Goal: Information Seeking & Learning: Learn about a topic

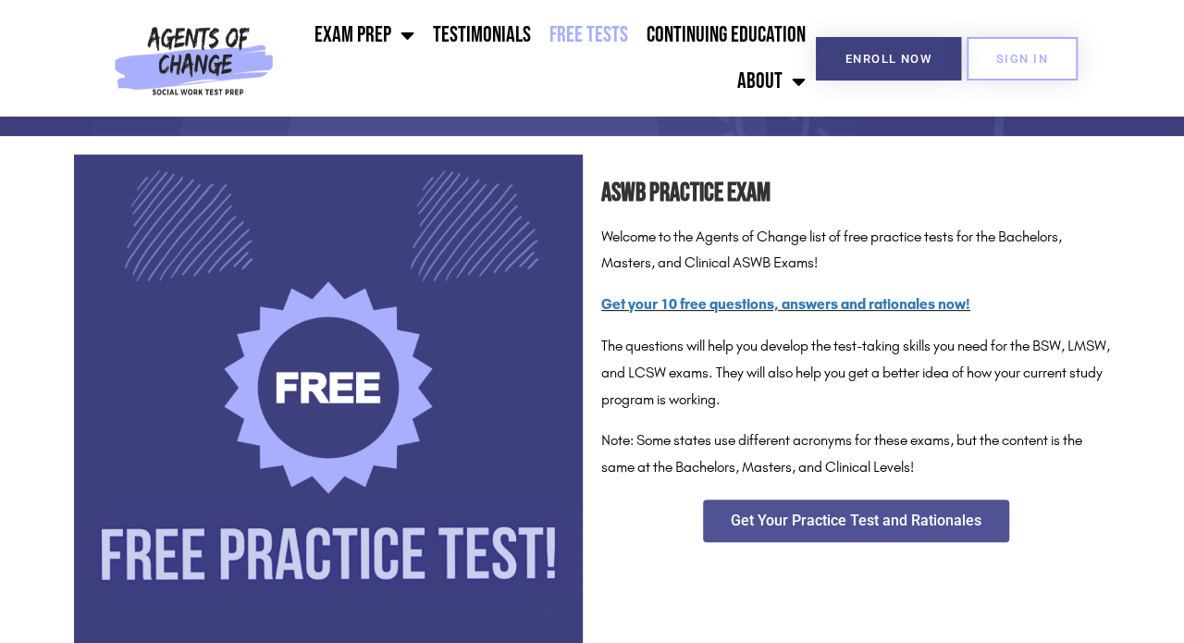
scroll to position [248, 0]
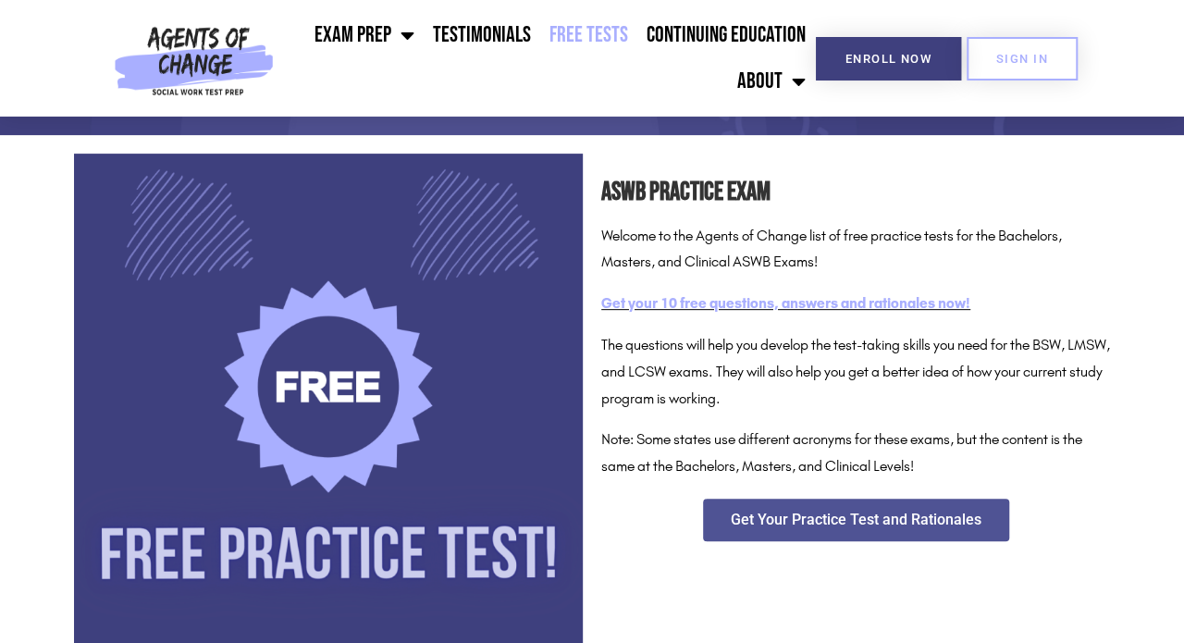
click at [648, 304] on link "Get your 10 free questions, answers and rationales now!" at bounding box center [785, 303] width 369 height 18
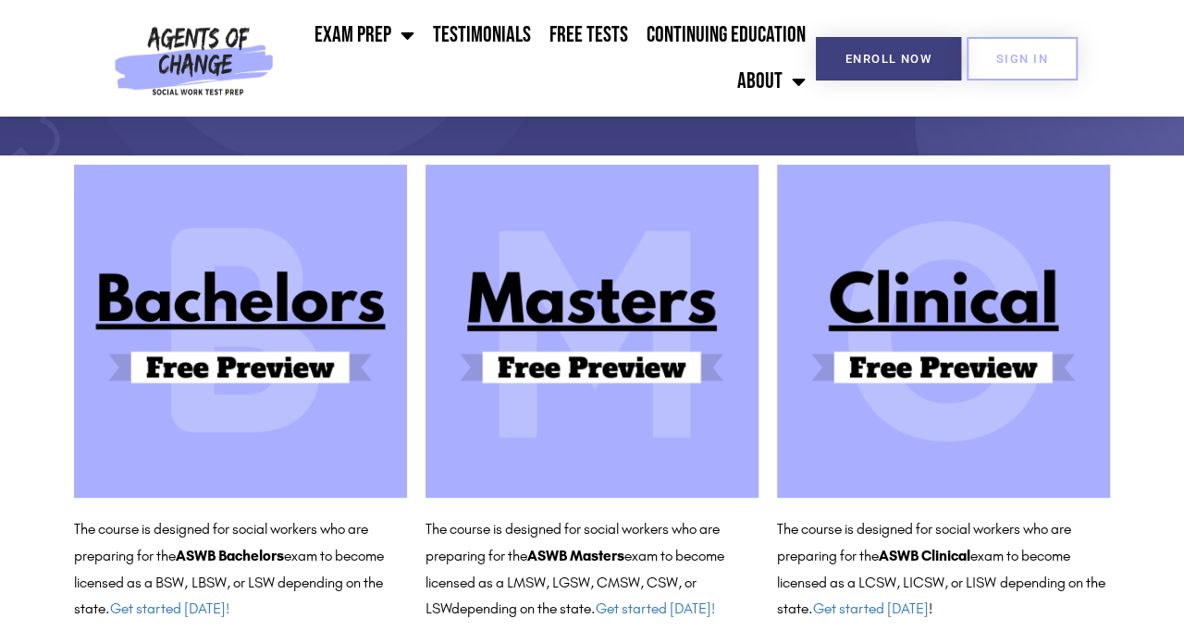
scroll to position [154, 0]
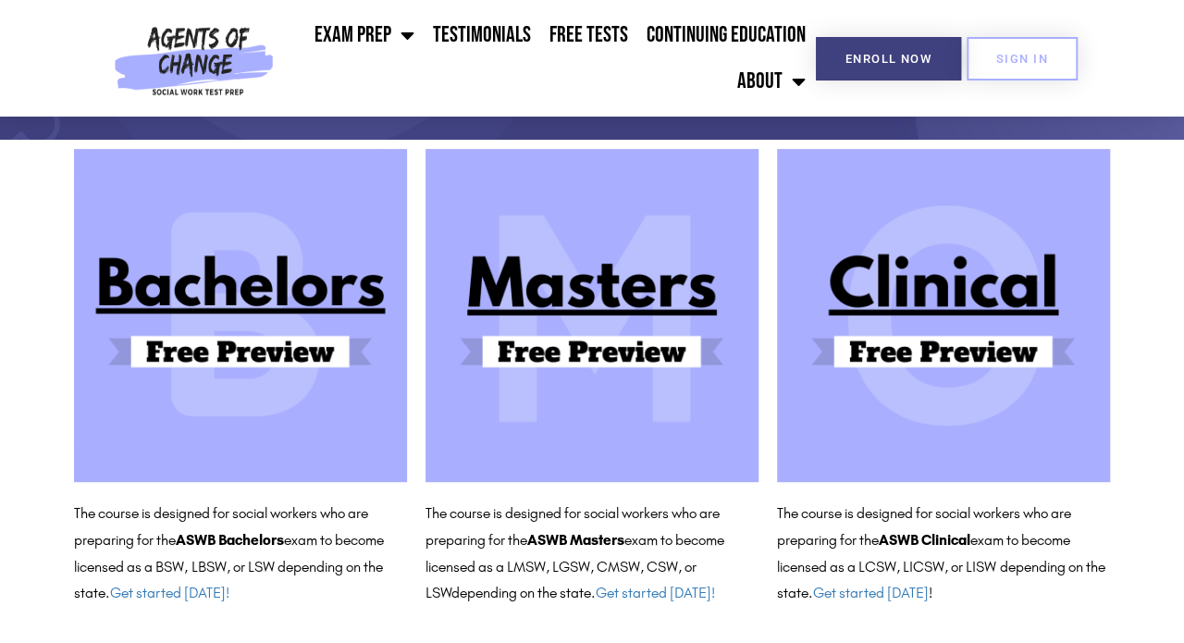
click at [979, 334] on img at bounding box center [943, 315] width 333 height 333
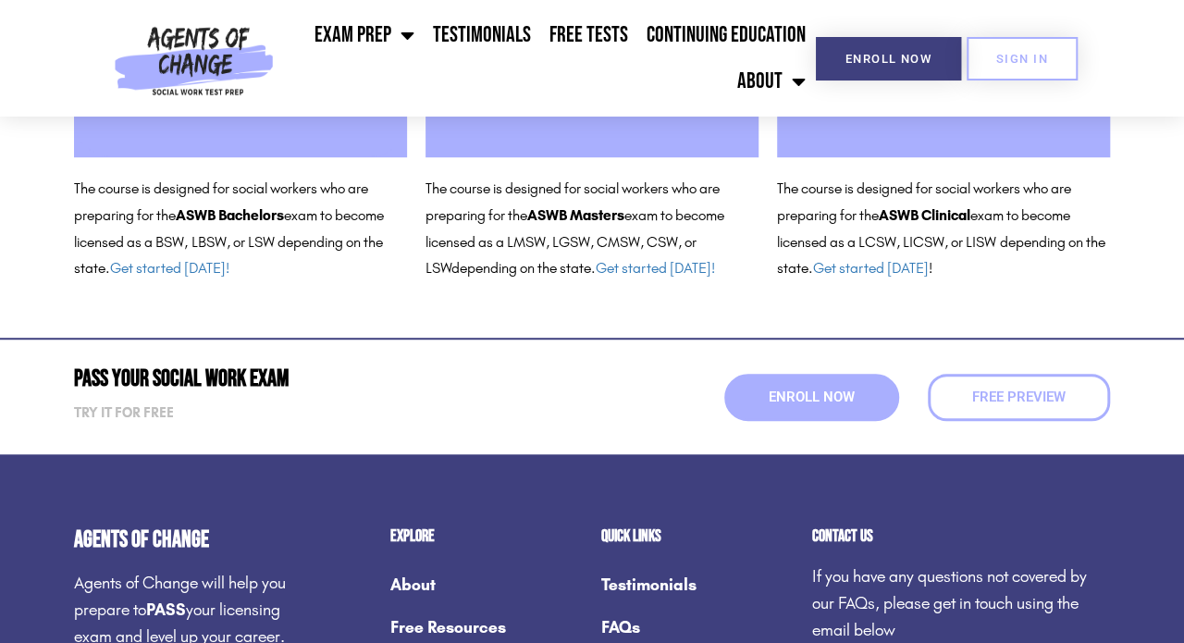
scroll to position [479, 0]
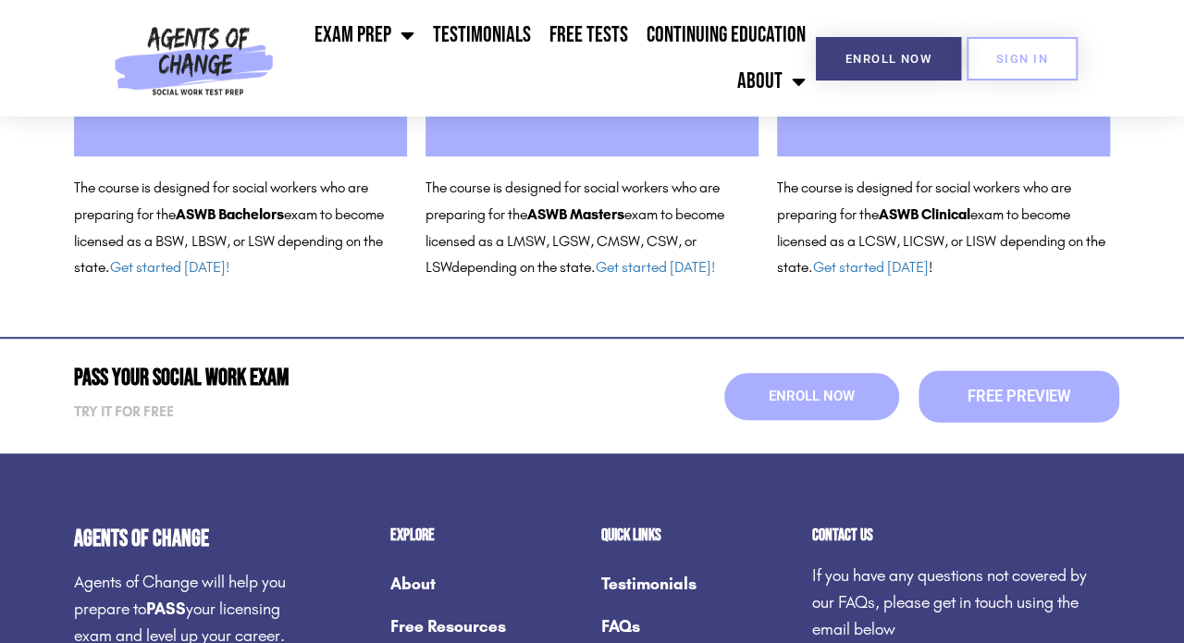
click at [989, 403] on link "Free Preview" at bounding box center [1019, 396] width 201 height 52
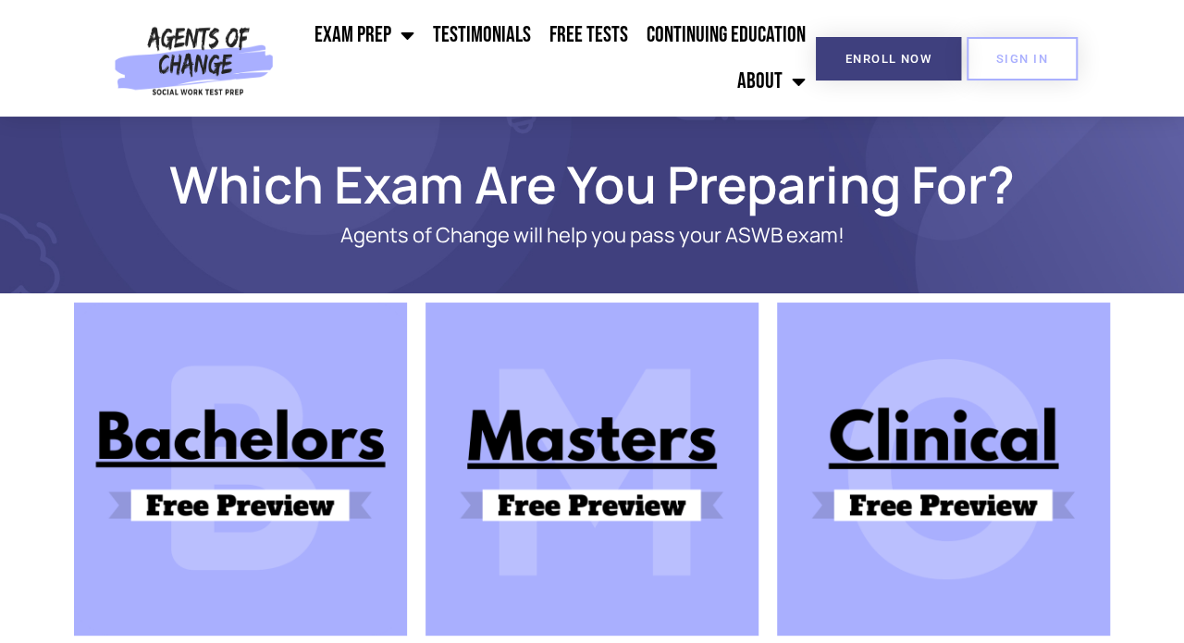
click at [49, 74] on header "Exam Prep BSW Exam Prep: ASWB Bachelors Level Exam LMSW Exam Prep: ASWB Masters…" at bounding box center [592, 58] width 1184 height 117
click at [565, 34] on link "Free Tests" at bounding box center [588, 35] width 97 height 46
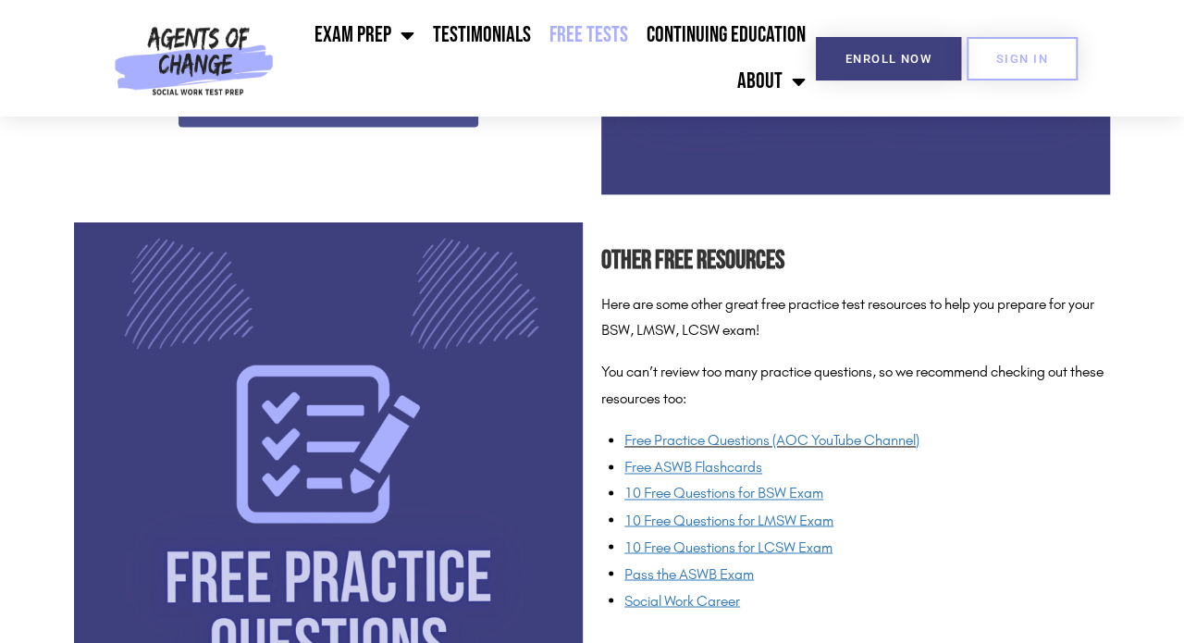
scroll to position [1255, 0]
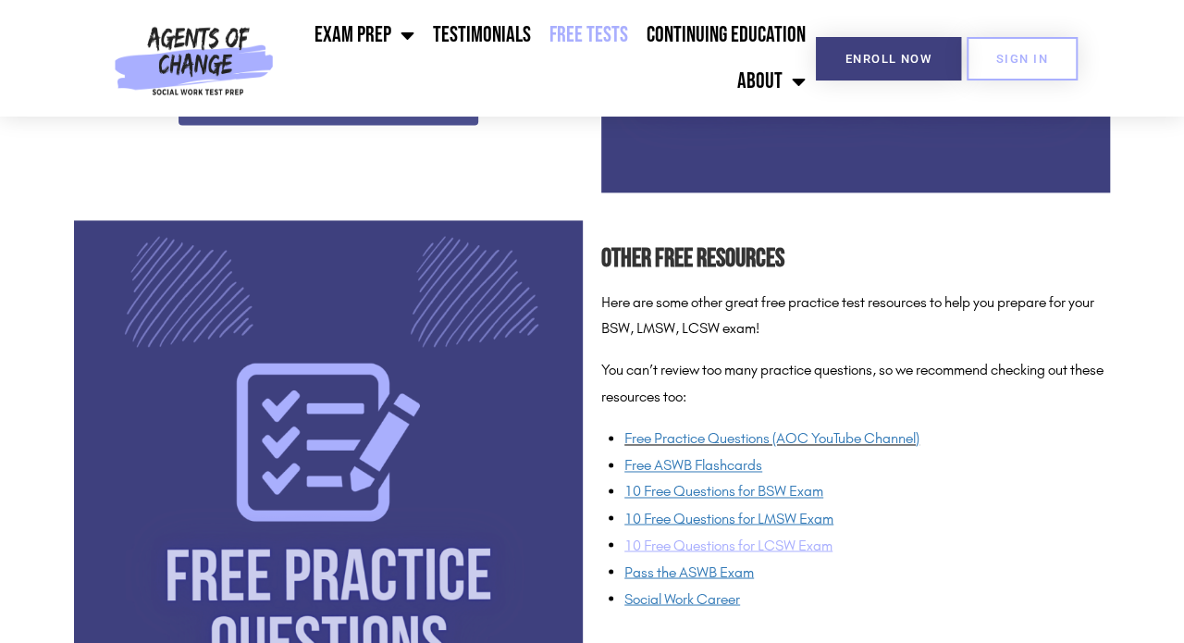
click at [669, 543] on span "10 Free Questions for LCSW Exam" at bounding box center [729, 545] width 208 height 18
